Goal: Book appointment/travel/reservation

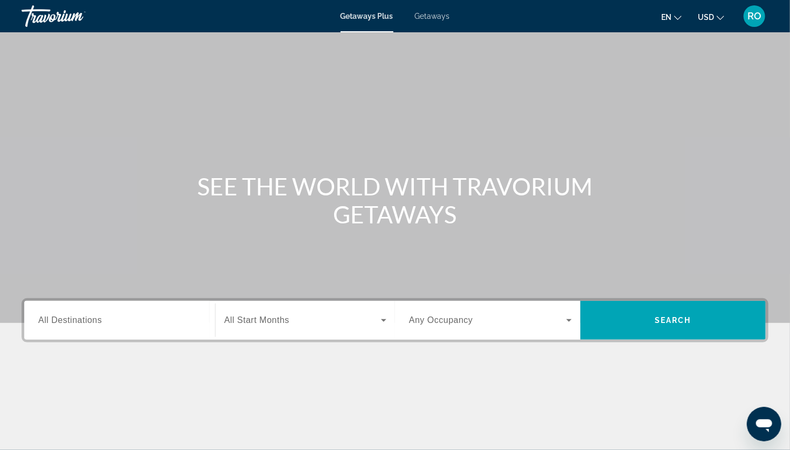
click at [91, 329] on div "Search widget" at bounding box center [119, 321] width 163 height 31
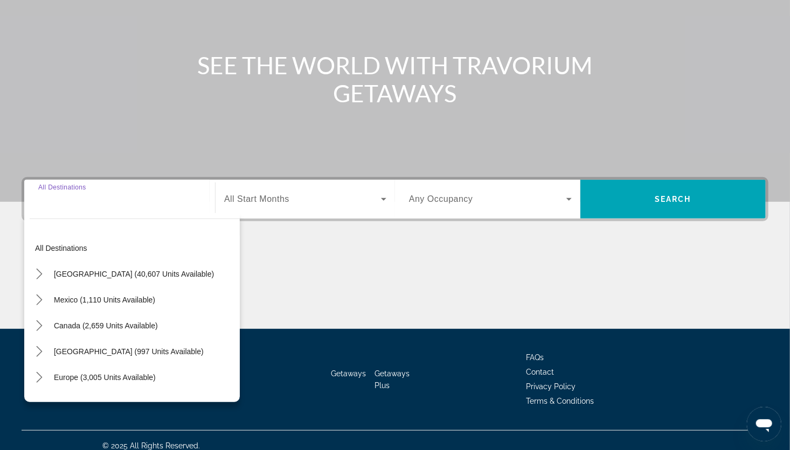
scroll to position [131, 0]
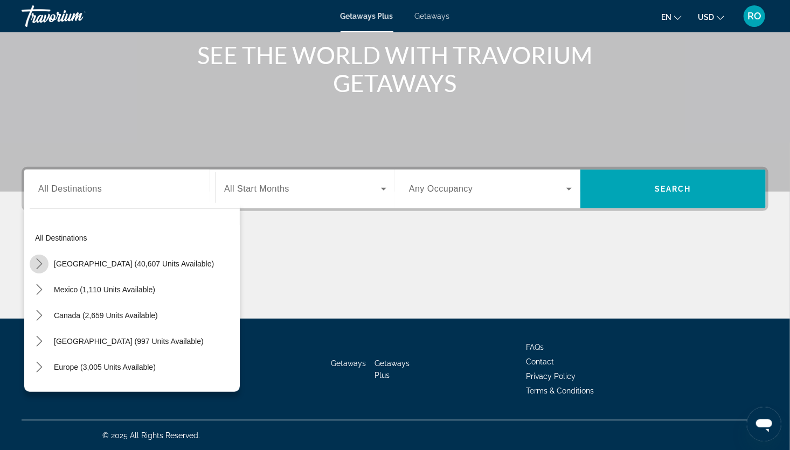
click at [41, 262] on icon "Toggle United States (40,607 units available) submenu" at bounding box center [39, 264] width 11 height 11
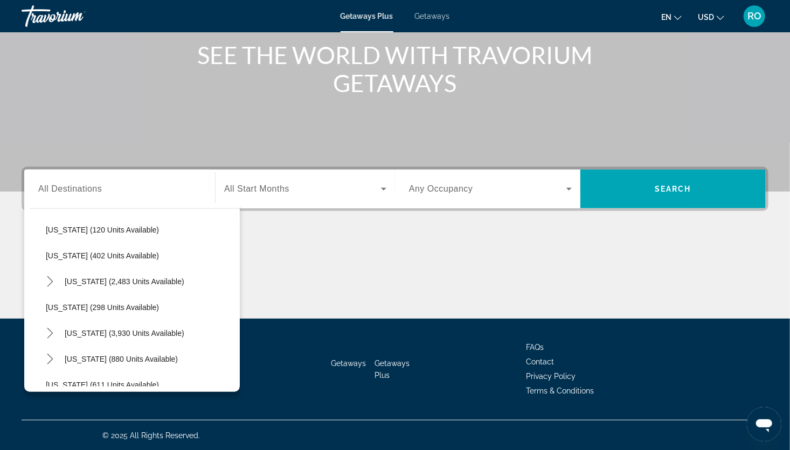
scroll to position [474, 0]
click at [46, 329] on icon "Toggle Nevada (3,930 units available) submenu" at bounding box center [50, 333] width 11 height 11
click at [123, 381] on span "Reno (83 units available)" at bounding box center [99, 384] width 85 height 9
type input "**********"
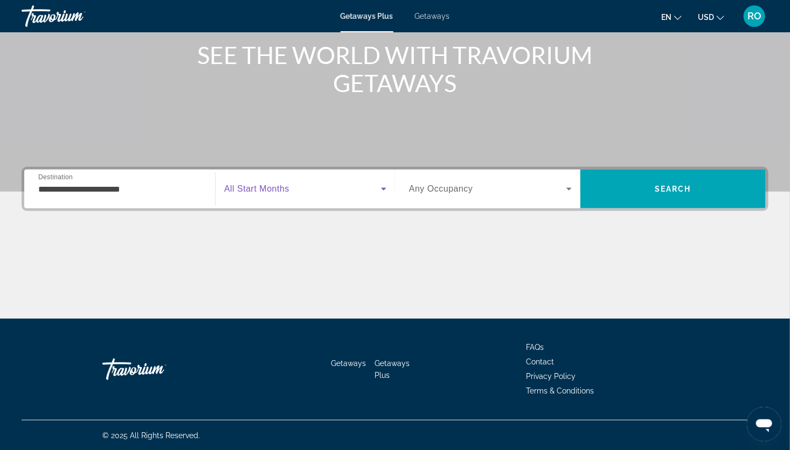
click at [333, 188] on span "Search widget" at bounding box center [302, 189] width 157 height 13
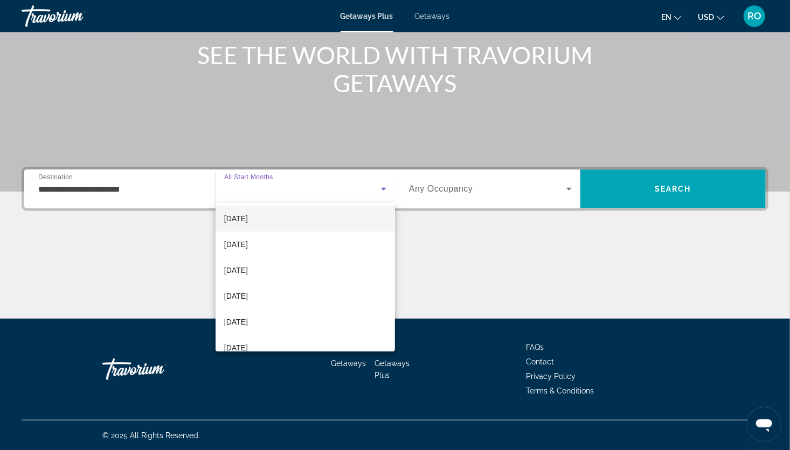
scroll to position [121, 0]
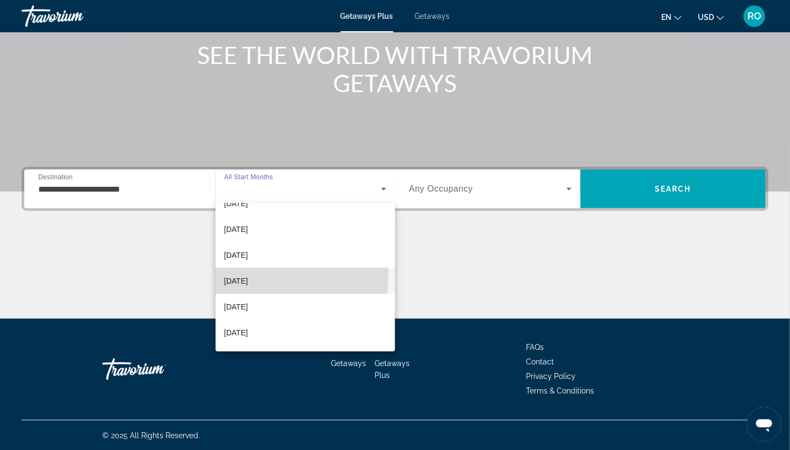
click at [267, 276] on mat-option "[DATE]" at bounding box center [305, 281] width 179 height 26
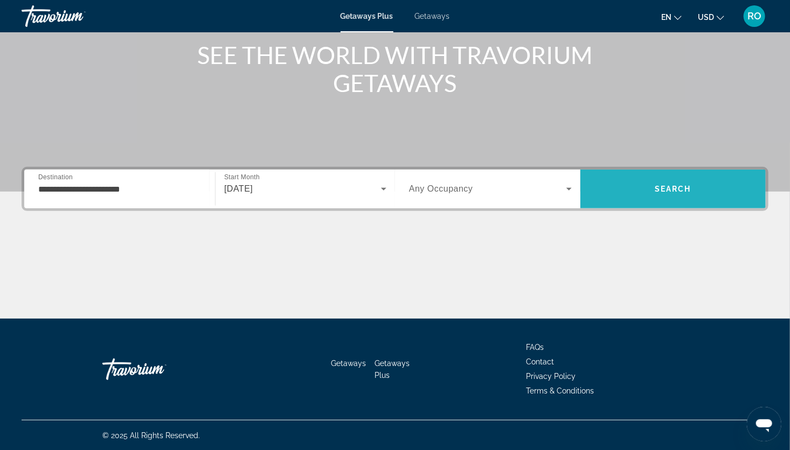
click at [689, 192] on span "Search" at bounding box center [673, 189] width 37 height 9
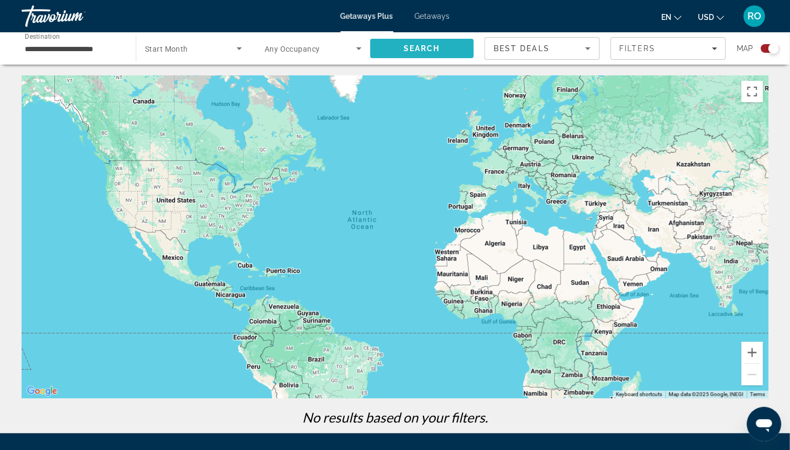
click at [393, 46] on span "Search" at bounding box center [421, 49] width 103 height 26
click at [439, 18] on span "Getaways" at bounding box center [432, 16] width 35 height 9
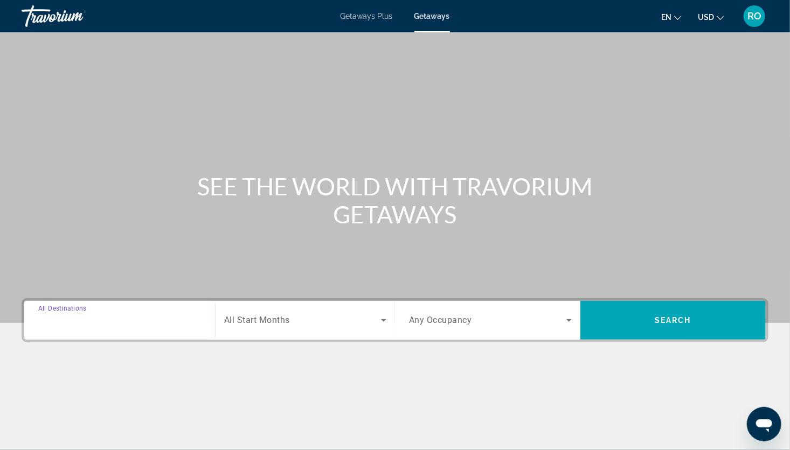
click at [161, 315] on input "Destination All Destinations" at bounding box center [119, 321] width 163 height 13
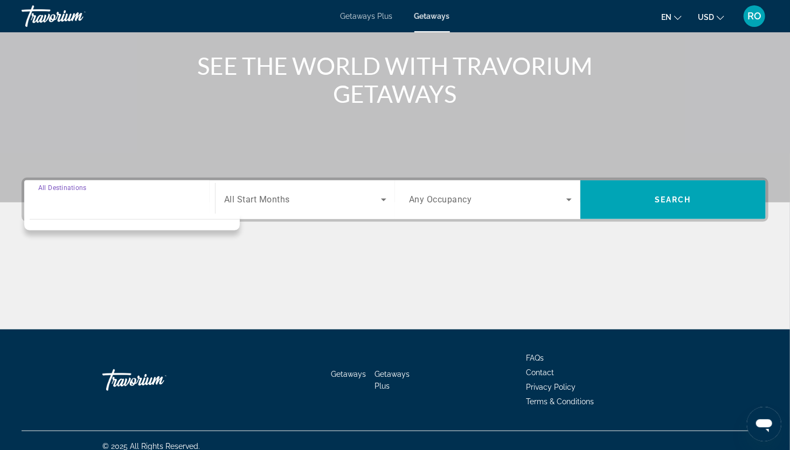
scroll to position [131, 0]
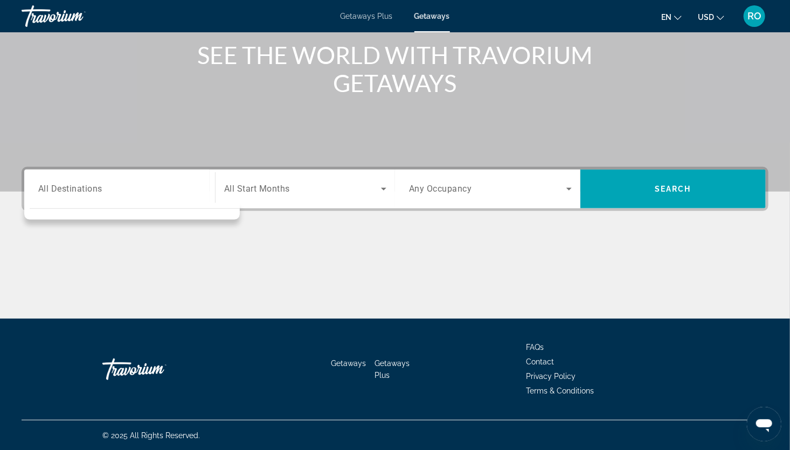
click at [253, 185] on span "All Start Months" at bounding box center [257, 189] width 66 height 10
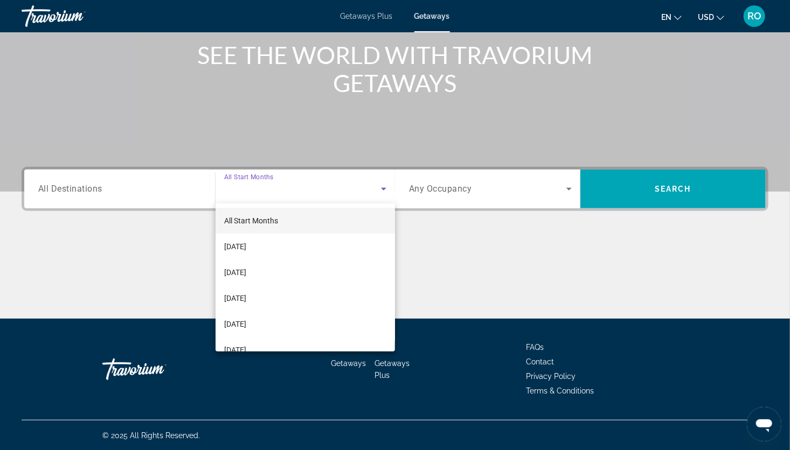
click at [155, 185] on div at bounding box center [395, 225] width 790 height 450
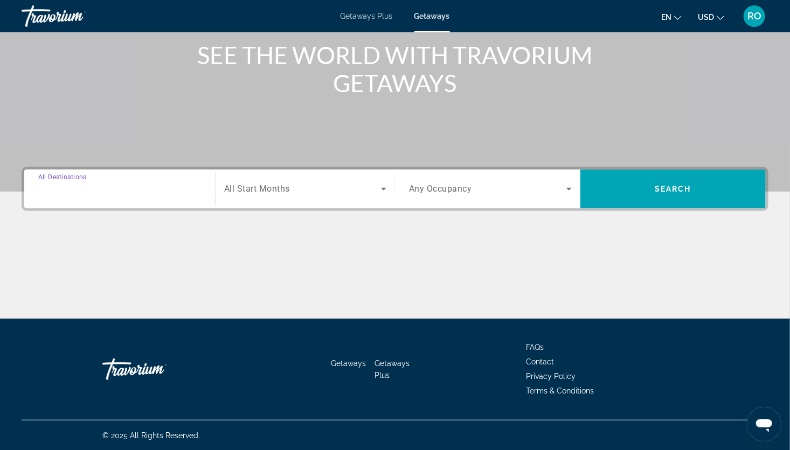
click at [104, 186] on input "Destination All Destinations" at bounding box center [119, 189] width 163 height 13
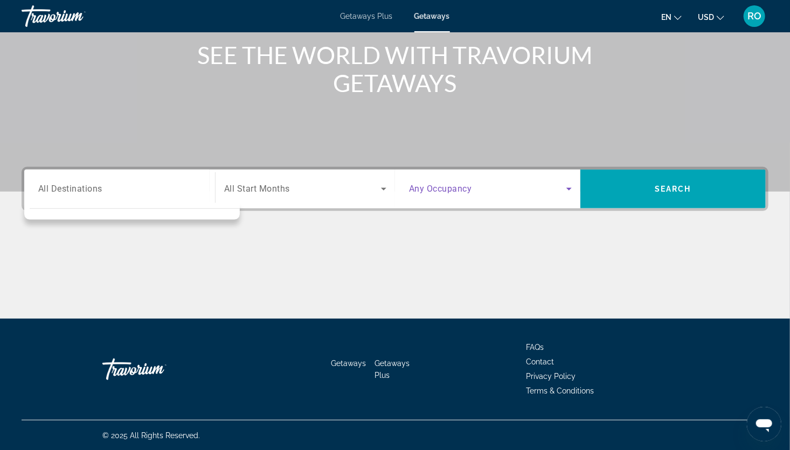
click at [484, 193] on span "Search widget" at bounding box center [487, 189] width 157 height 13
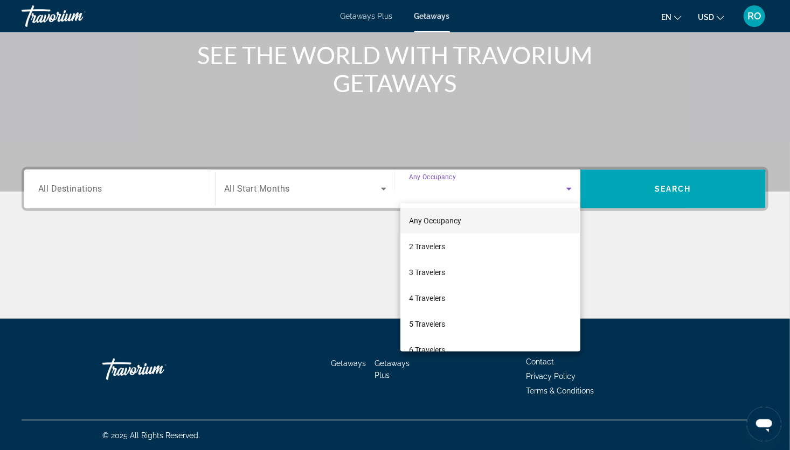
click at [150, 198] on div at bounding box center [395, 225] width 790 height 450
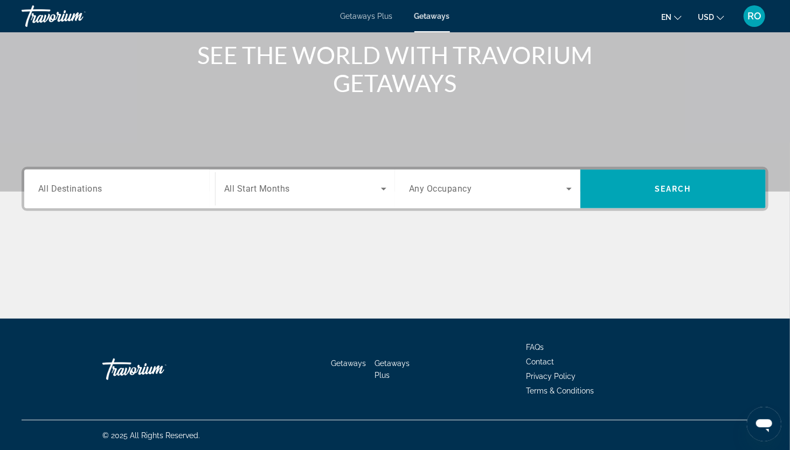
click at [115, 197] on div "Search widget" at bounding box center [119, 189] width 163 height 31
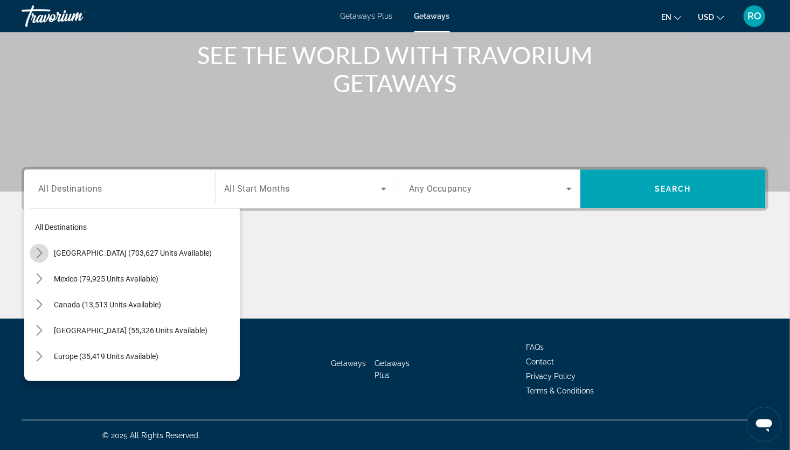
click at [42, 253] on icon "Toggle United States (703,627 units available) submenu" at bounding box center [39, 253] width 11 height 11
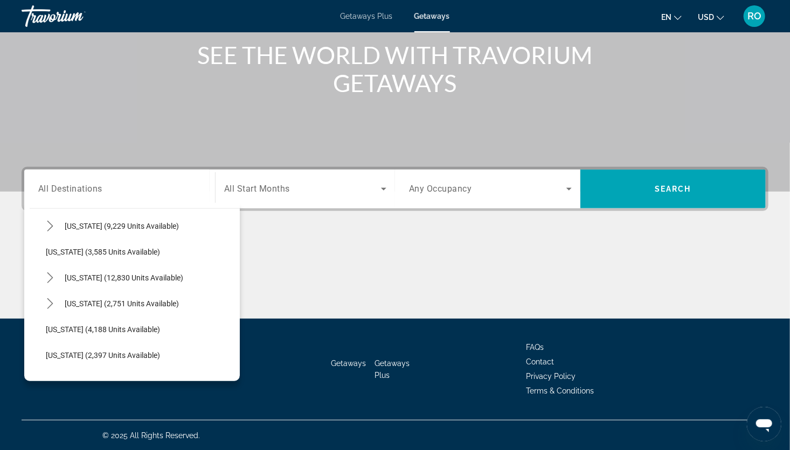
scroll to position [571, 0]
click at [48, 277] on icon "Toggle Nevada (12,830 units available) submenu" at bounding box center [50, 277] width 11 height 11
click at [93, 322] on span "Select destination: Reno (286 units available)" at bounding box center [145, 329] width 189 height 26
type input "**********"
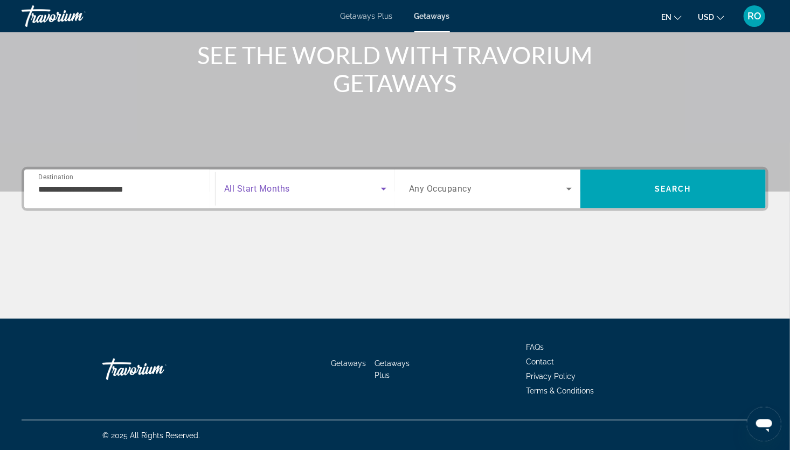
click at [322, 189] on span "Search widget" at bounding box center [302, 189] width 157 height 13
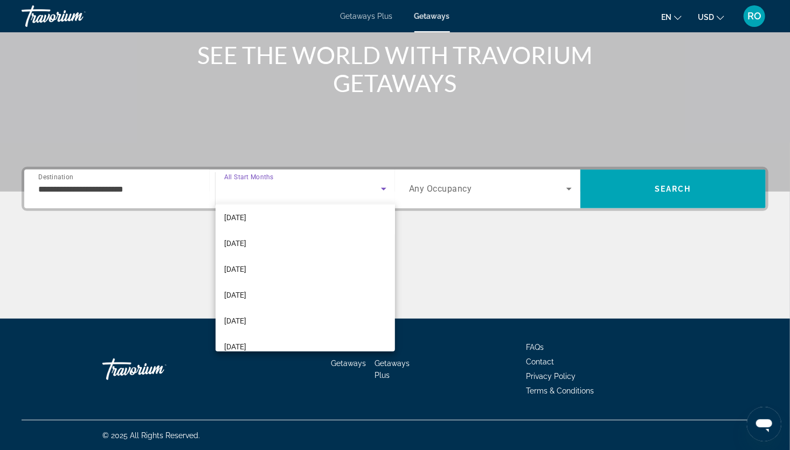
scroll to position [109, 0]
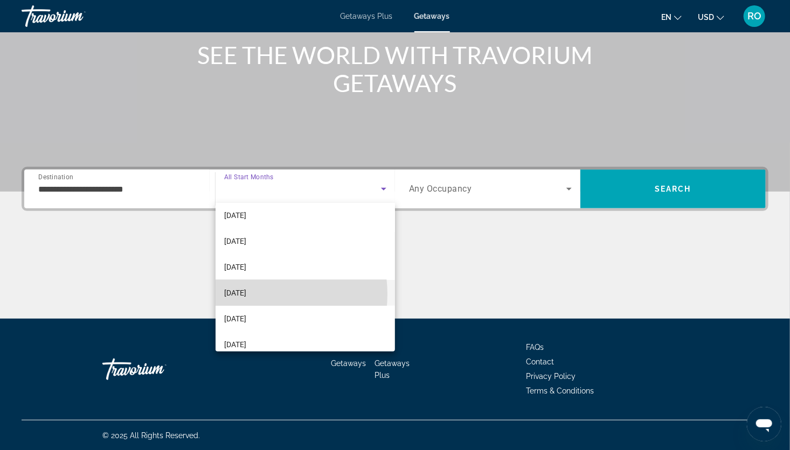
click at [246, 294] on span "[DATE]" at bounding box center [235, 293] width 22 height 13
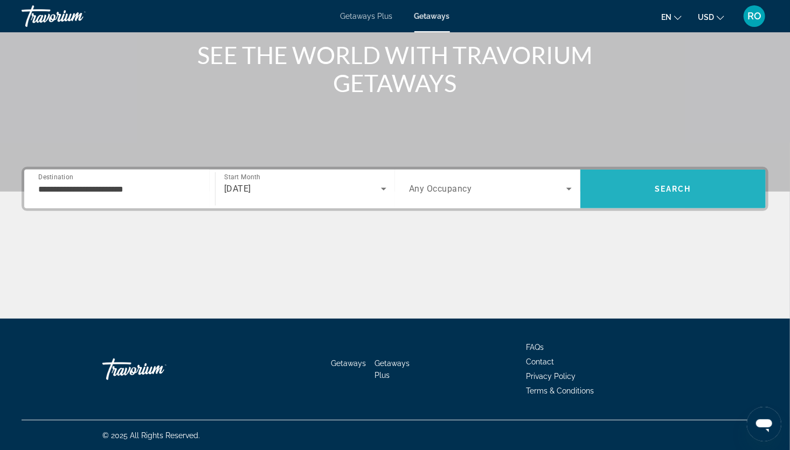
click at [640, 195] on span "Search" at bounding box center [672, 189] width 185 height 26
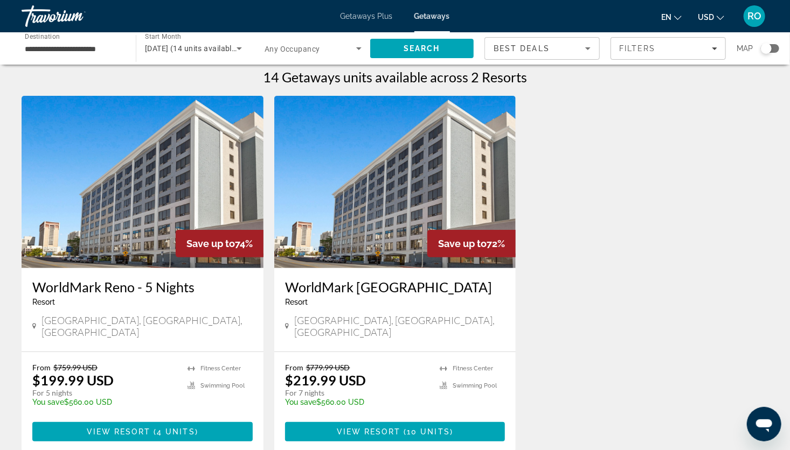
scroll to position [4, 0]
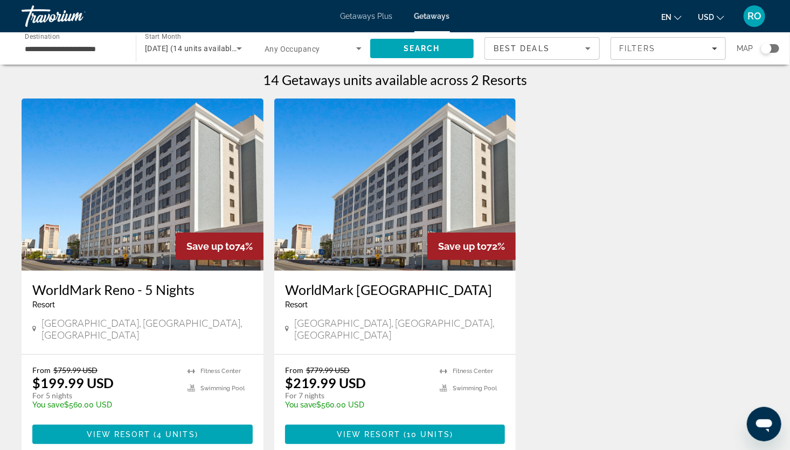
click at [220, 181] on img "Main content" at bounding box center [143, 185] width 242 height 172
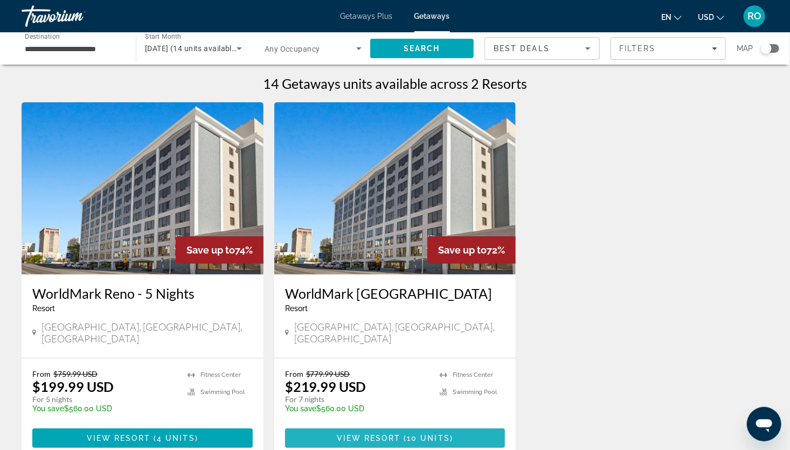
click at [394, 434] on span "View Resort" at bounding box center [369, 438] width 64 height 9
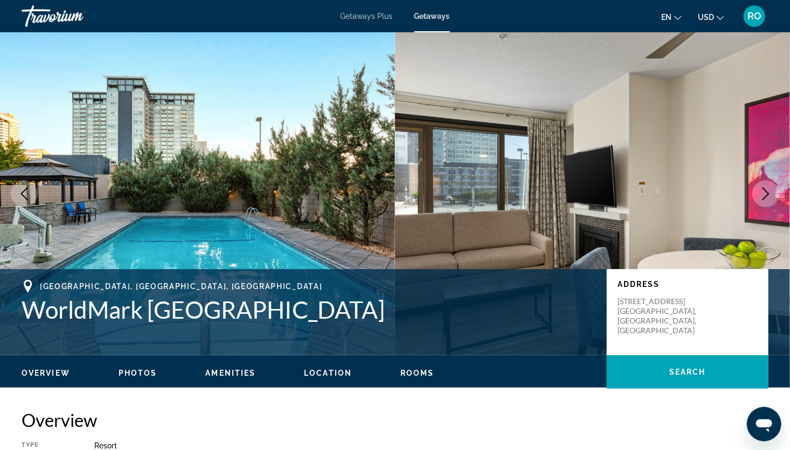
click at [372, 12] on span "Getaways Plus" at bounding box center [367, 16] width 52 height 9
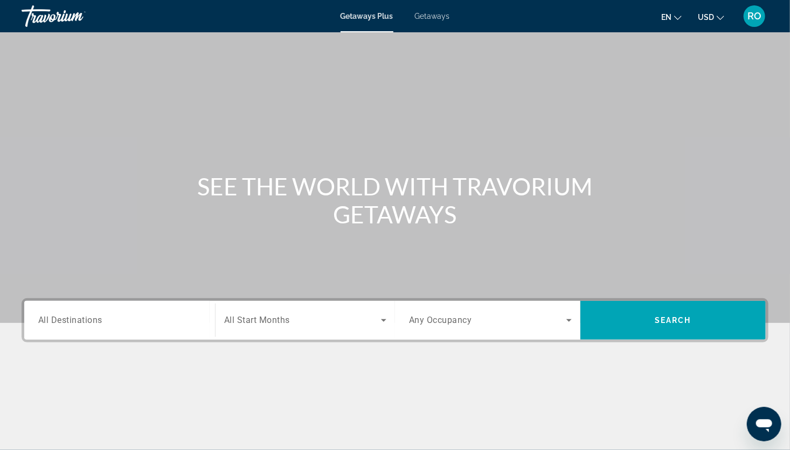
click at [145, 313] on div "Search widget" at bounding box center [119, 321] width 163 height 31
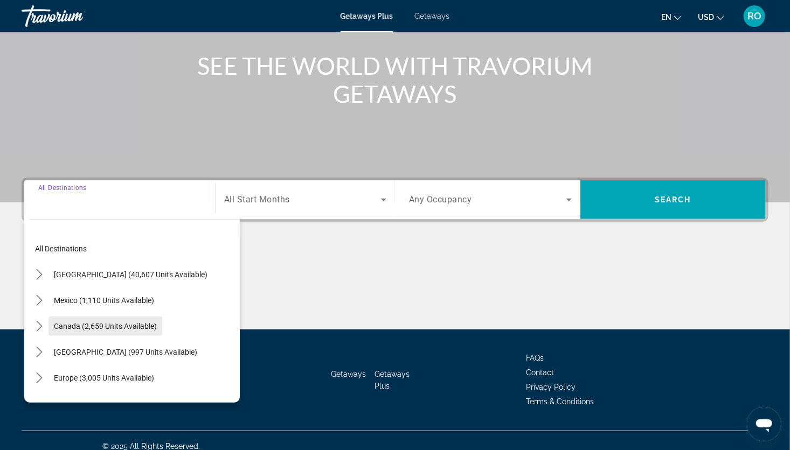
scroll to position [131, 0]
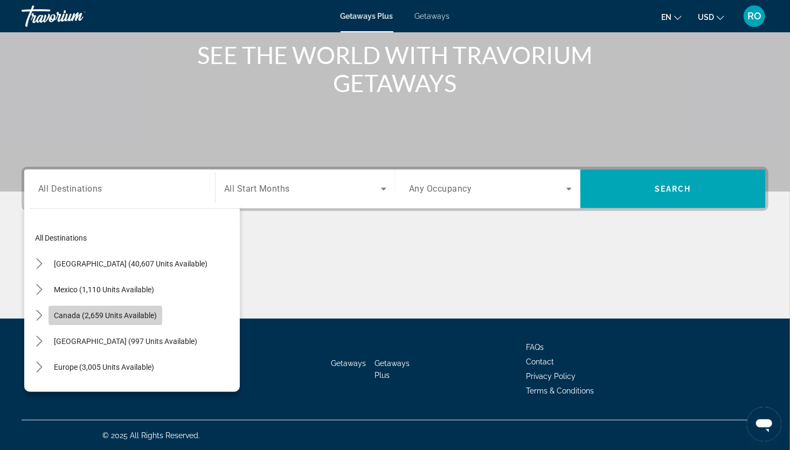
click at [134, 313] on span "Canada (2,659 units available)" at bounding box center [105, 315] width 103 height 9
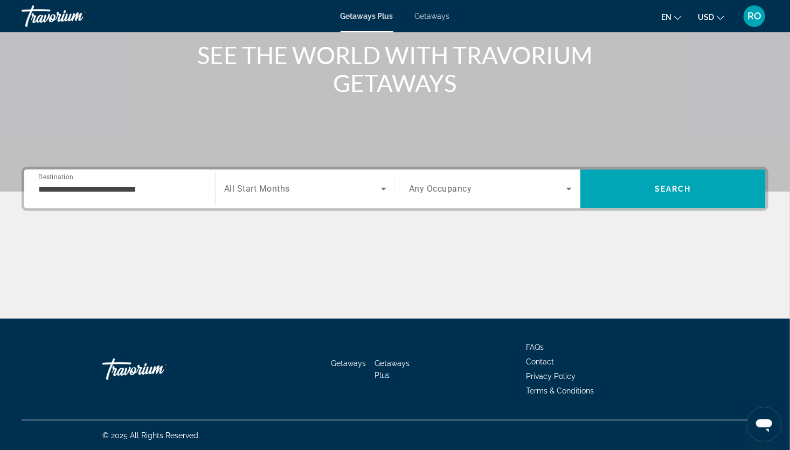
click at [108, 196] on div "**********" at bounding box center [119, 189] width 163 height 31
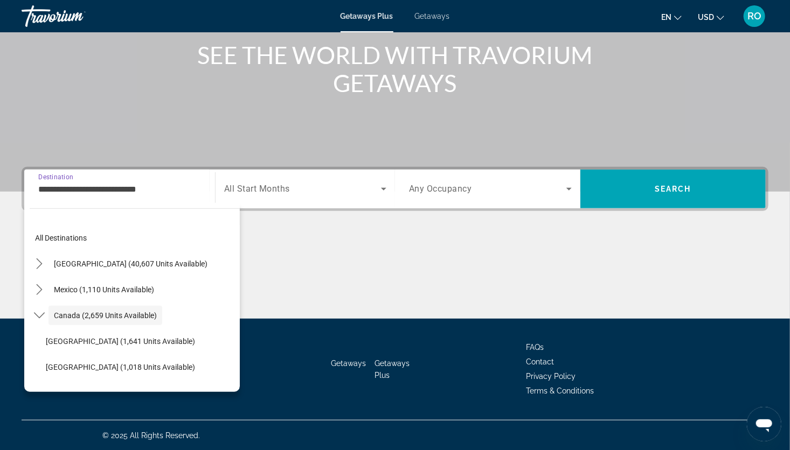
scroll to position [12, 0]
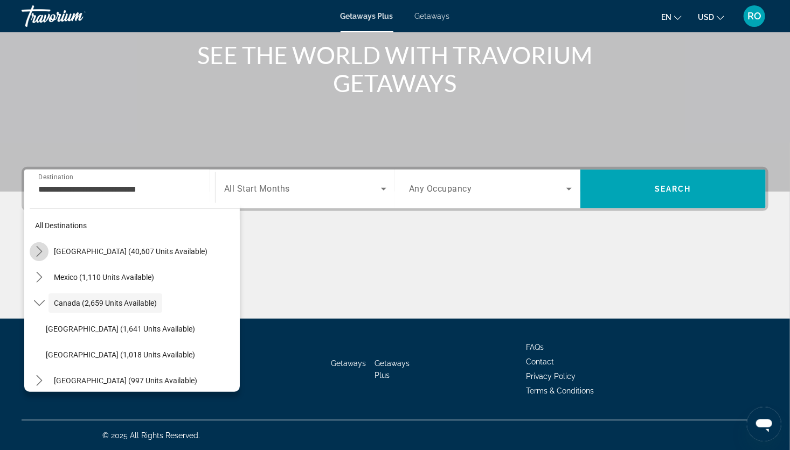
click at [44, 246] on icon "Toggle United States (40,607 units available) submenu" at bounding box center [39, 251] width 11 height 11
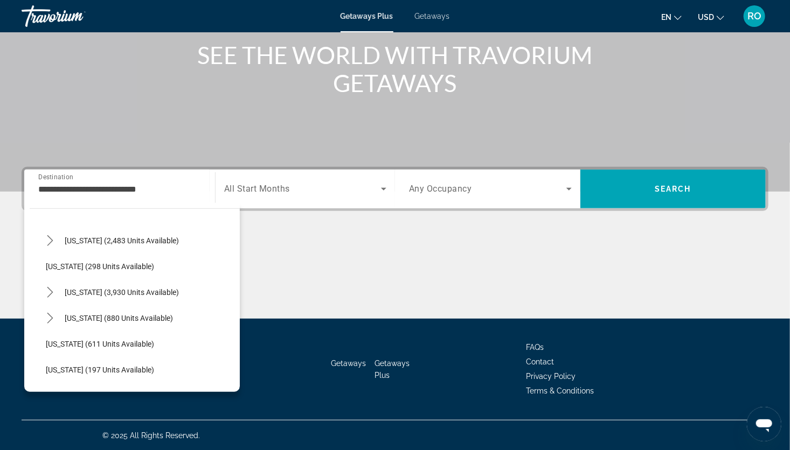
scroll to position [515, 0]
click at [51, 295] on icon "Toggle Nevada (3,930 units available) submenu" at bounding box center [50, 292] width 11 height 11
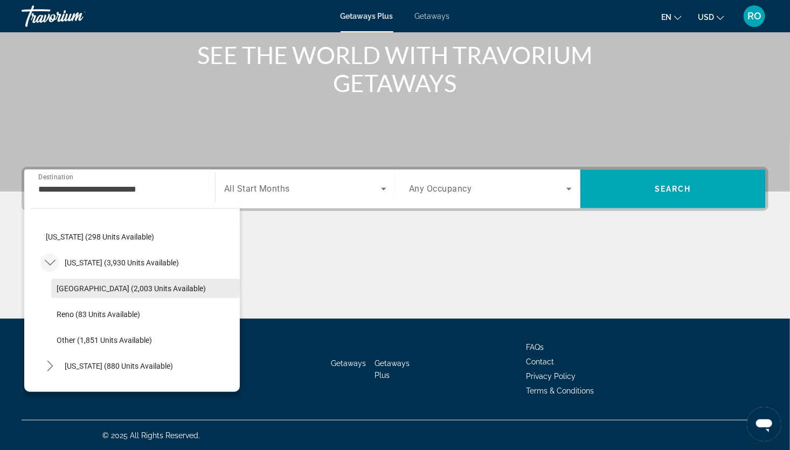
scroll to position [545, 0]
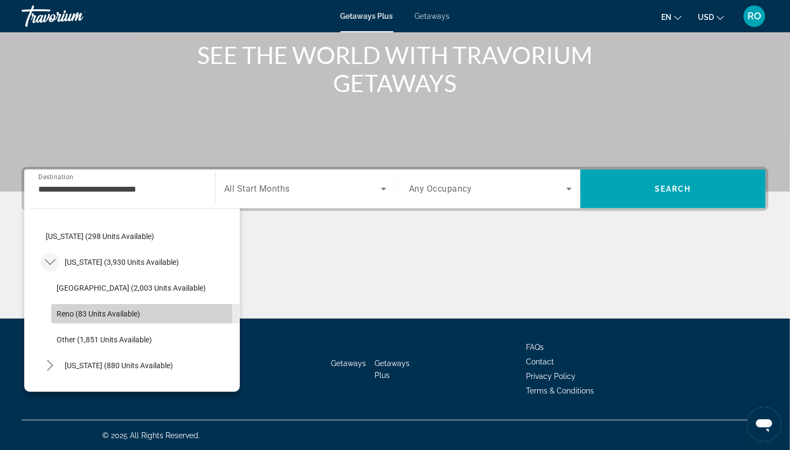
click at [102, 315] on span "Reno (83 units available)" at bounding box center [99, 314] width 84 height 9
type input "**********"
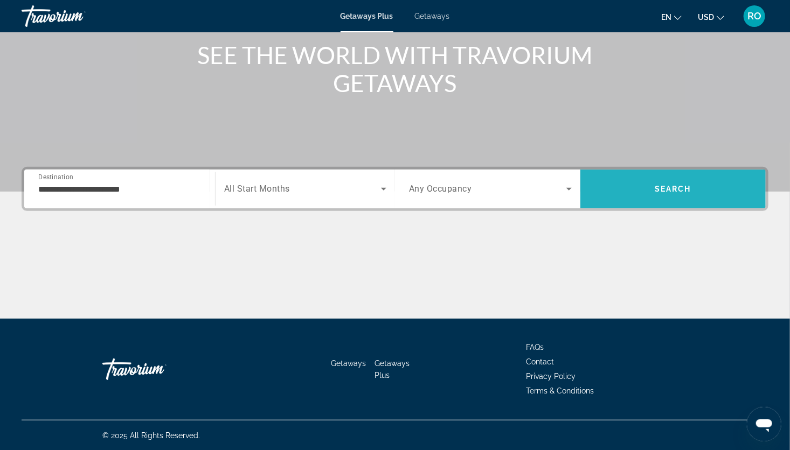
click at [674, 183] on span "Search" at bounding box center [672, 189] width 185 height 26
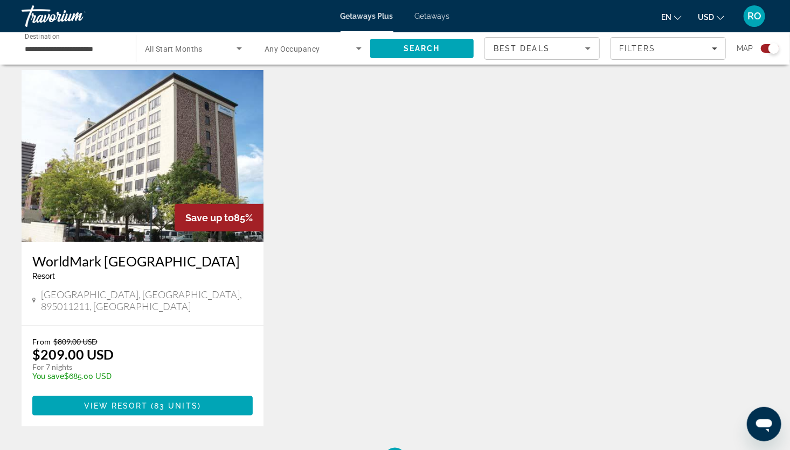
scroll to position [368, 0]
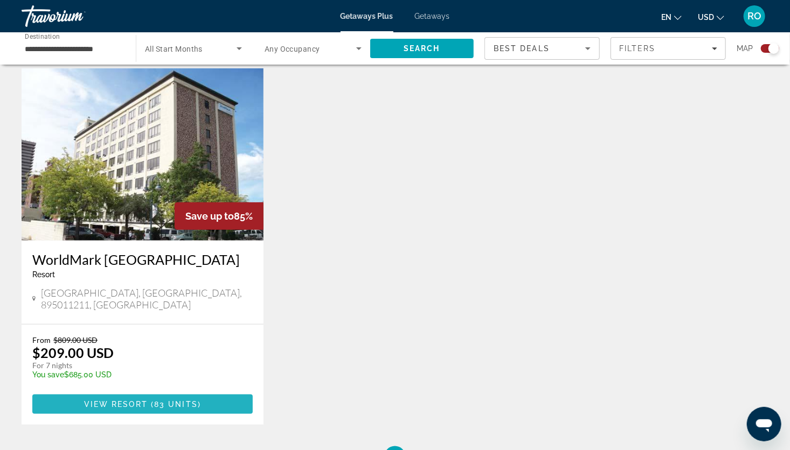
click at [168, 400] on span "83 units" at bounding box center [176, 404] width 44 height 9
